Goal: Check status: Check status

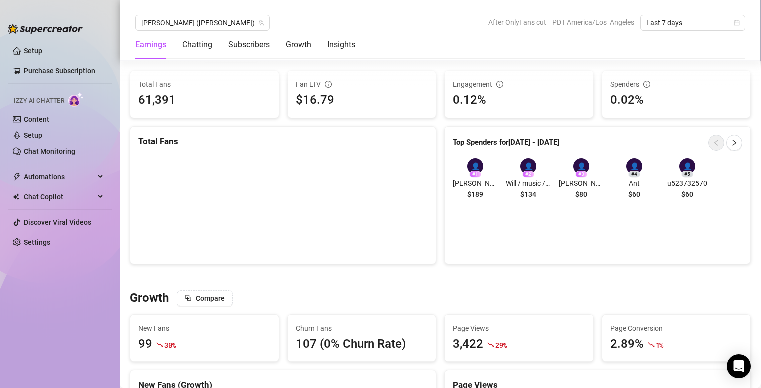
scroll to position [700, 0]
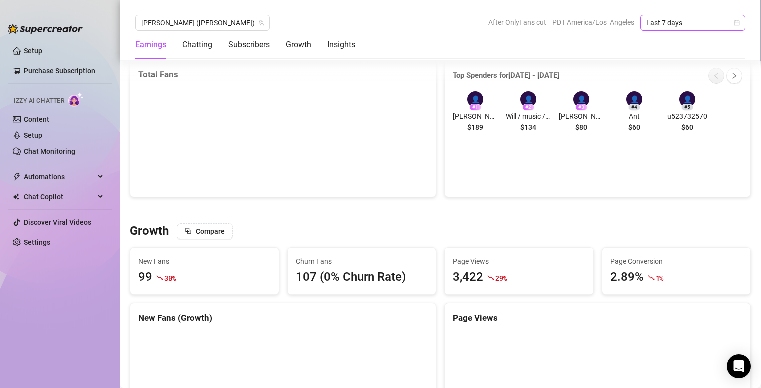
click at [682, 24] on span "Last 7 days" at bounding box center [692, 22] width 93 height 15
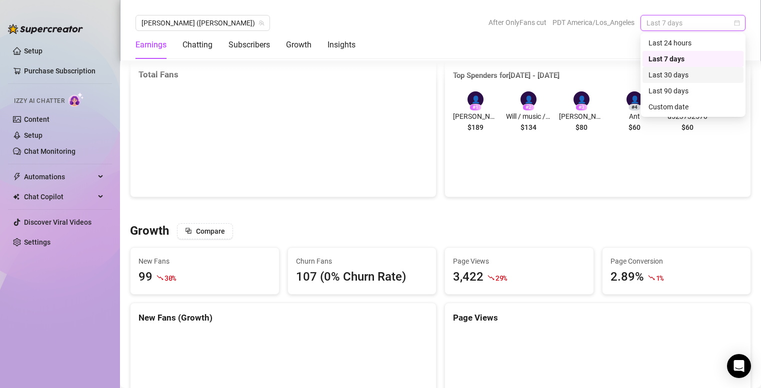
click at [692, 72] on div "Last 30 days" at bounding box center [692, 74] width 89 height 11
click at [687, 21] on span "Last 30 days" at bounding box center [692, 22] width 93 height 15
click at [687, 89] on div "Last 90 days" at bounding box center [692, 90] width 89 height 11
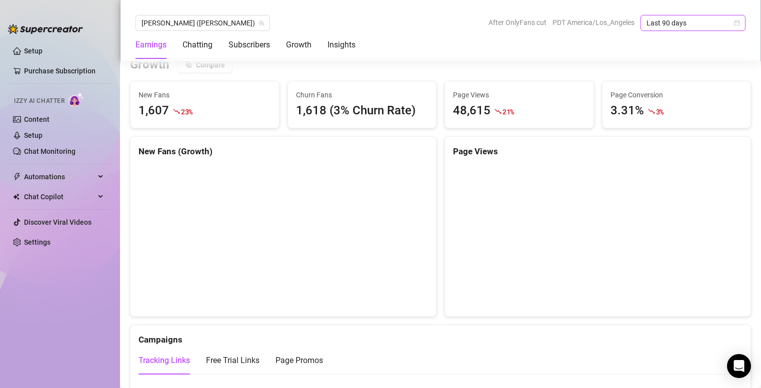
scroll to position [800, 0]
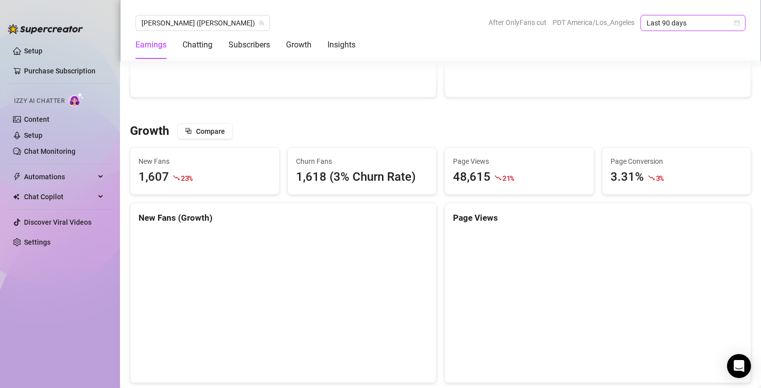
click at [694, 26] on span "Last 90 days" at bounding box center [692, 22] width 93 height 15
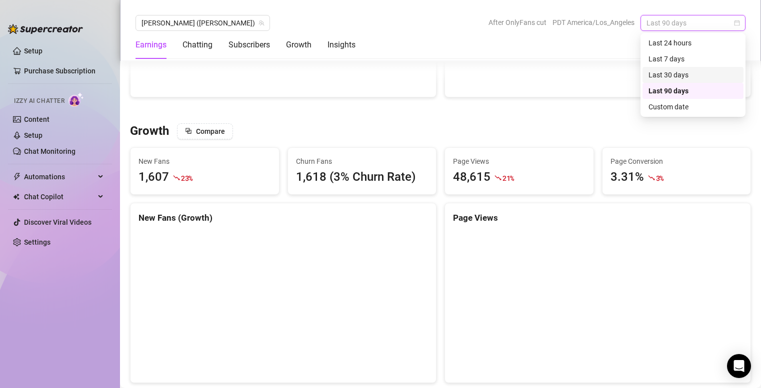
click at [688, 74] on div "Last 30 days" at bounding box center [692, 74] width 89 height 11
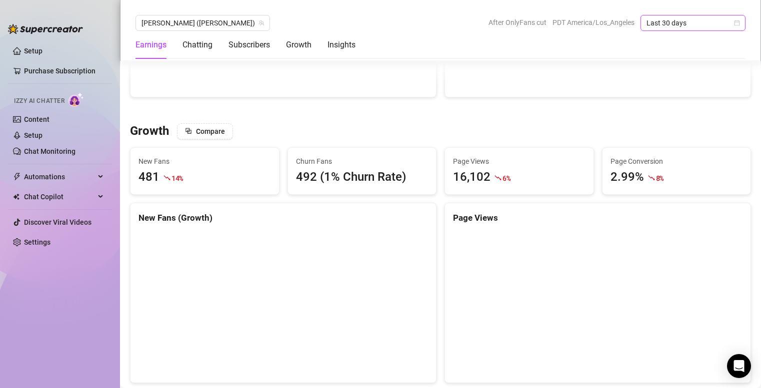
click at [445, 225] on div at bounding box center [597, 303] width 305 height 158
